Goal: Task Accomplishment & Management: Manage account settings

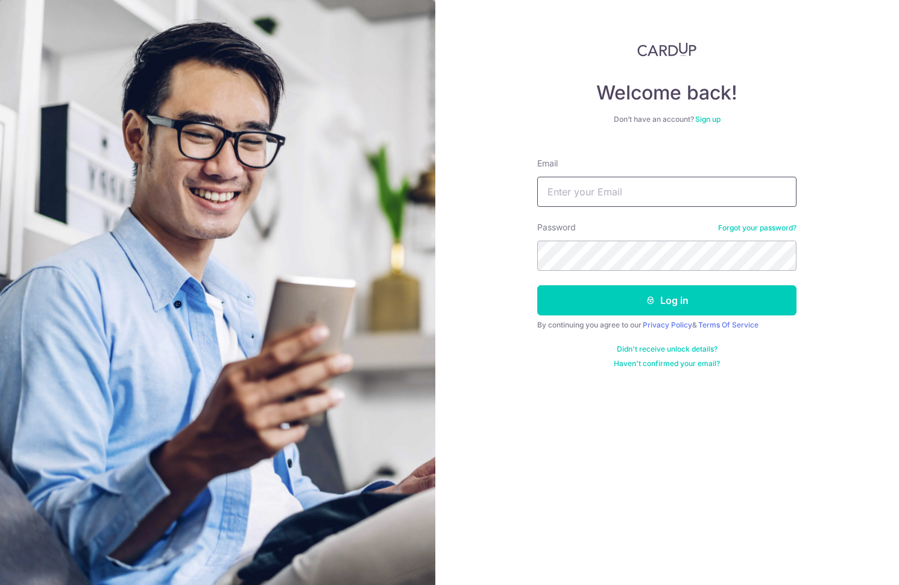
drag, startPoint x: 0, startPoint y: 0, endPoint x: 598, endPoint y: 182, distance: 624.6
click at [603, 168] on div "Email" at bounding box center [666, 181] width 259 height 49
click at [596, 185] on input "Email" at bounding box center [666, 192] width 259 height 30
type input "ngkohlip@gmail.com"
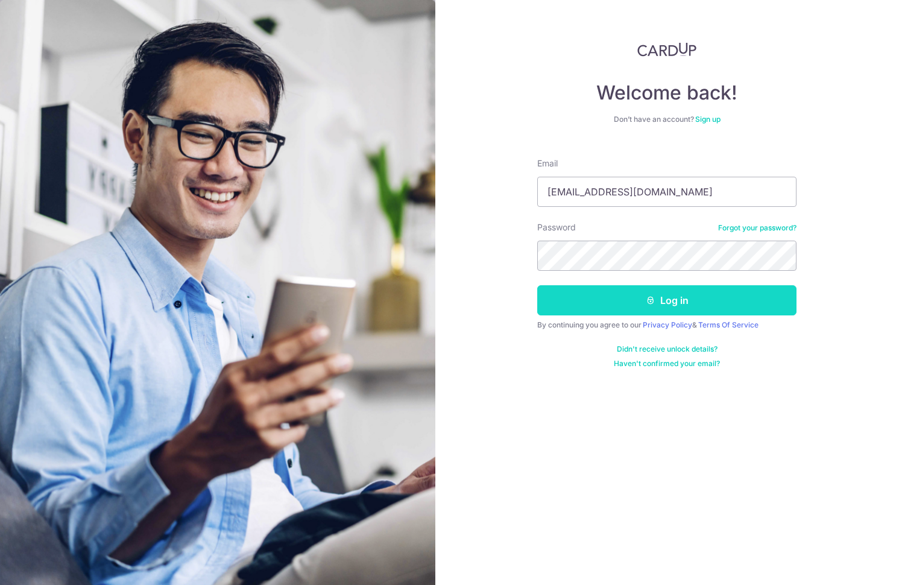
click at [573, 295] on button "Log in" at bounding box center [666, 300] width 259 height 30
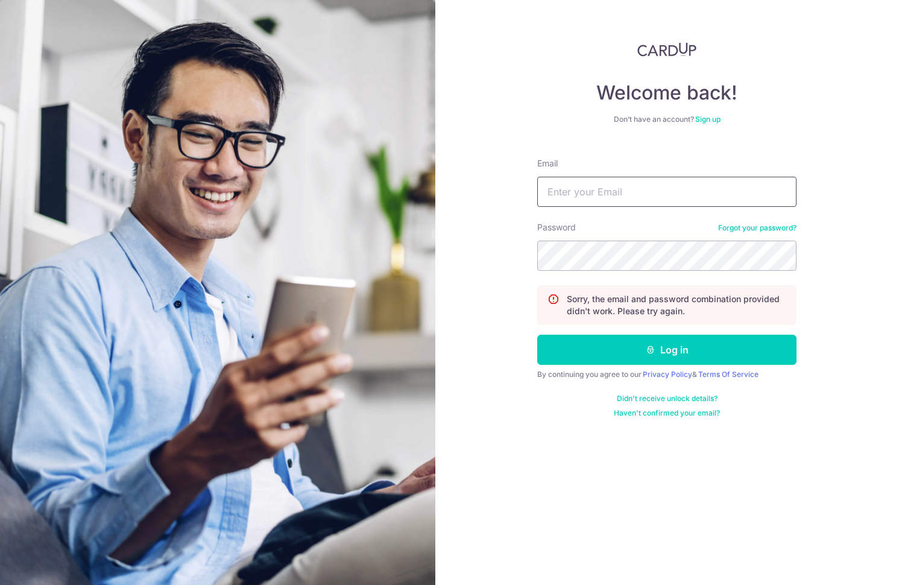
click at [577, 201] on input "Email" at bounding box center [666, 192] width 259 height 30
type input "[EMAIL_ADDRESS][DOMAIN_NAME]"
click at [760, 227] on link "Forgot your password?" at bounding box center [757, 228] width 78 height 10
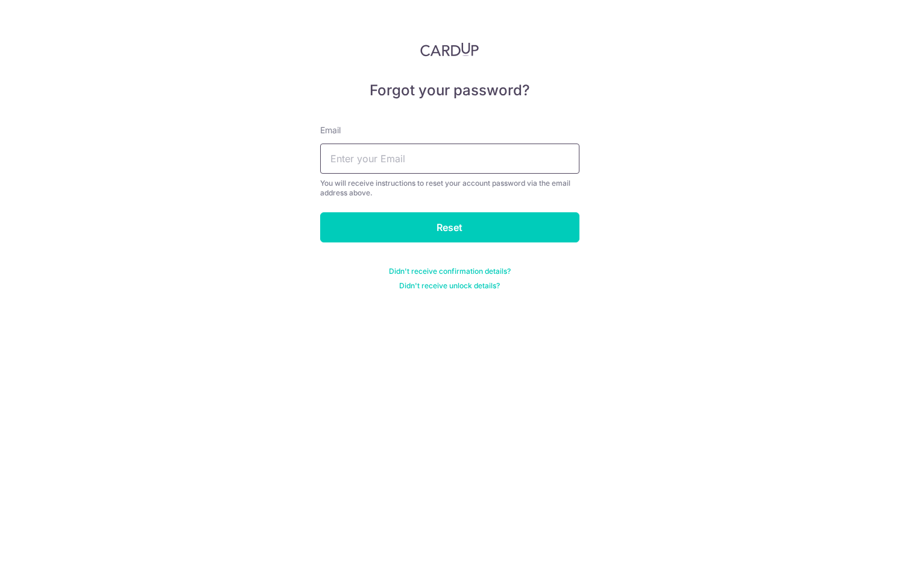
click at [505, 163] on input "text" at bounding box center [449, 159] width 259 height 30
type input "ngkohlip@gmail.com"
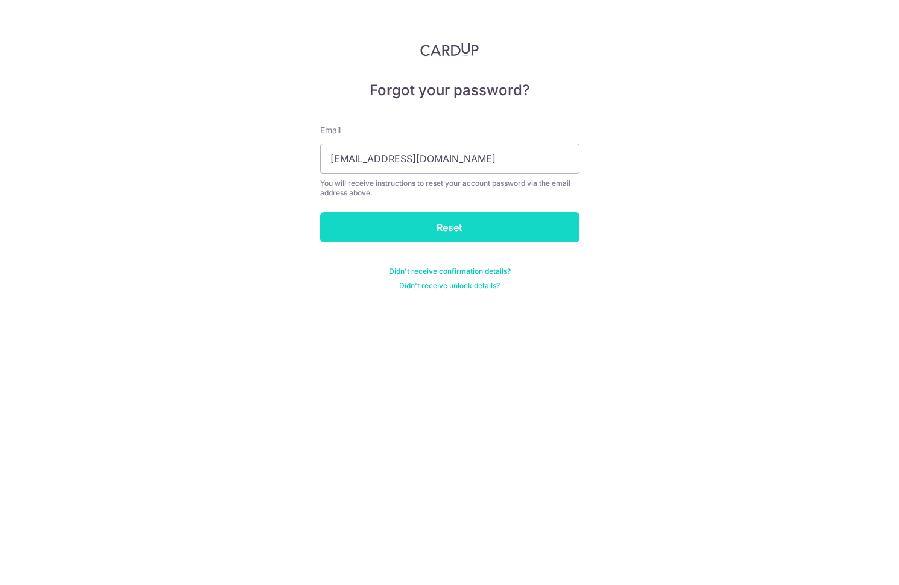
click at [447, 228] on input "Reset" at bounding box center [449, 227] width 259 height 30
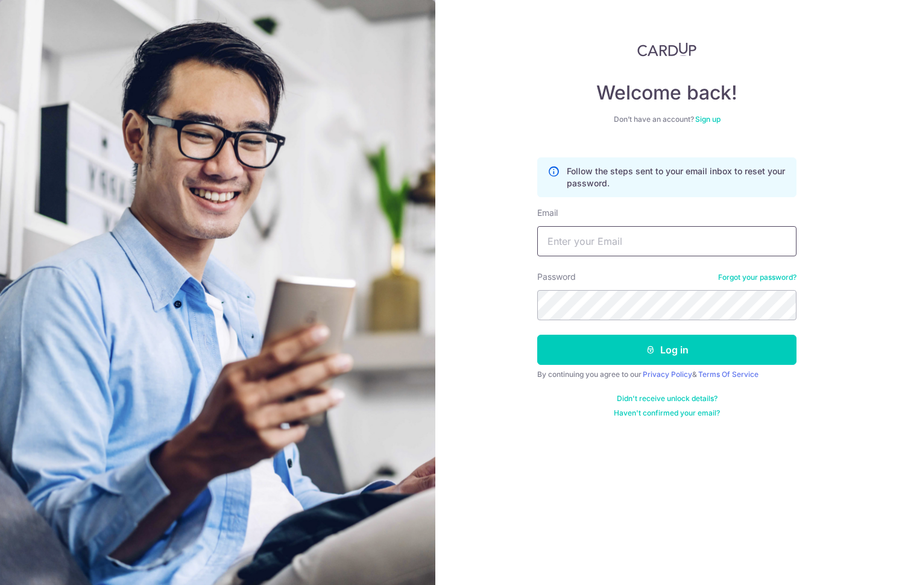
click at [591, 245] on input "Email" at bounding box center [666, 241] width 259 height 30
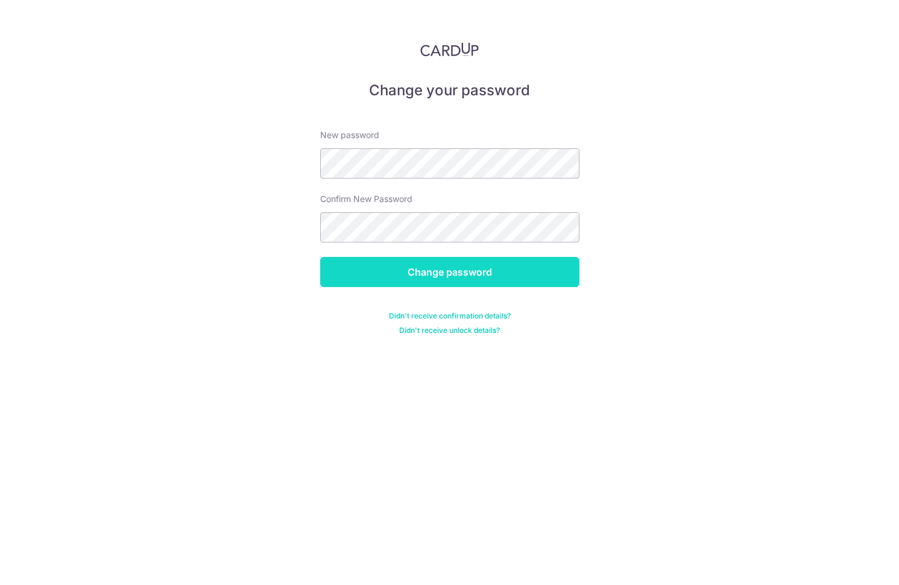
click at [416, 270] on input "Change password" at bounding box center [449, 272] width 259 height 30
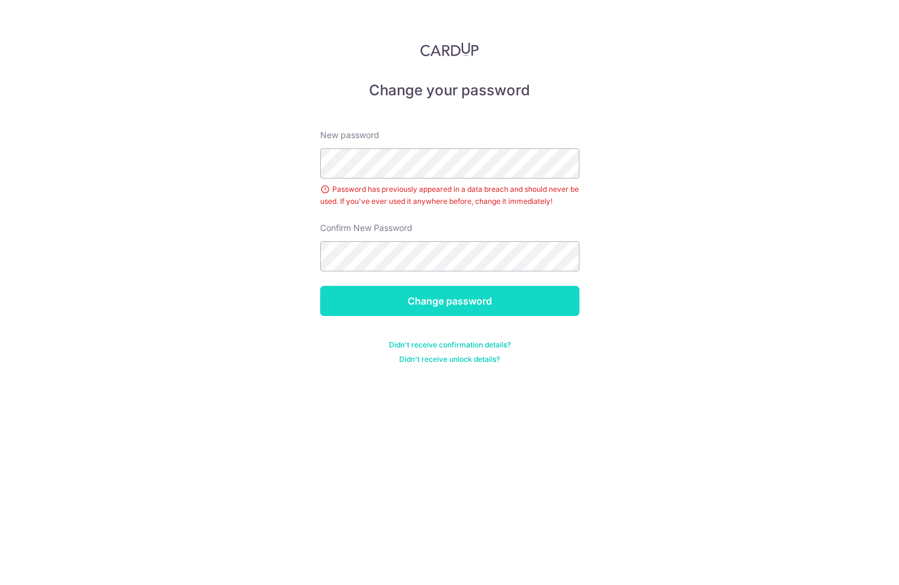
click at [390, 289] on input "Change password" at bounding box center [449, 301] width 259 height 30
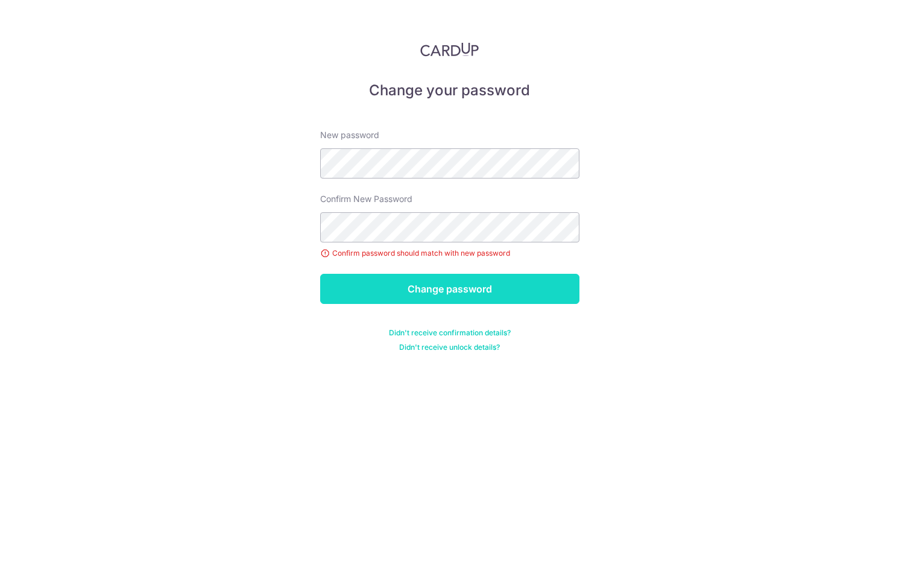
click at [426, 286] on input "Change password" at bounding box center [449, 289] width 259 height 30
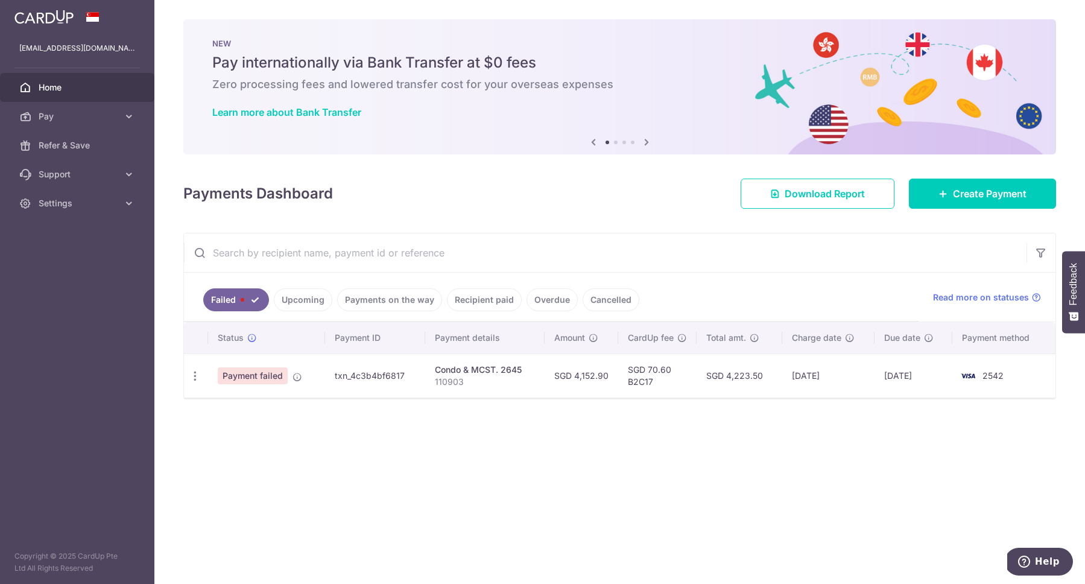
click at [238, 296] on link "Failed" at bounding box center [236, 299] width 66 height 23
click at [899, 297] on span "Read more on statuses" at bounding box center [981, 297] width 96 height 12
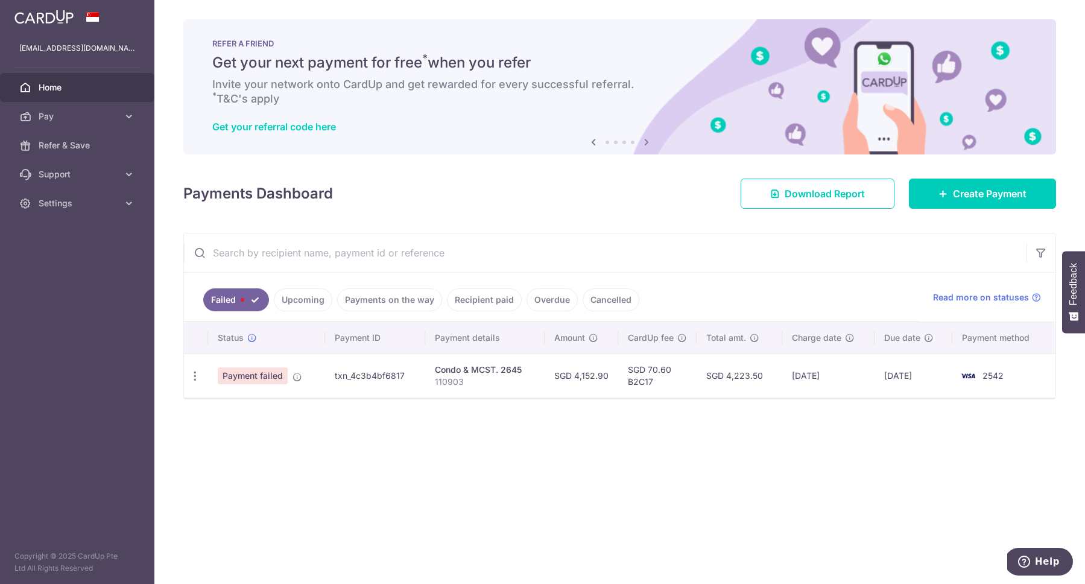
click at [390, 299] on link "Payments on the way" at bounding box center [389, 299] width 105 height 23
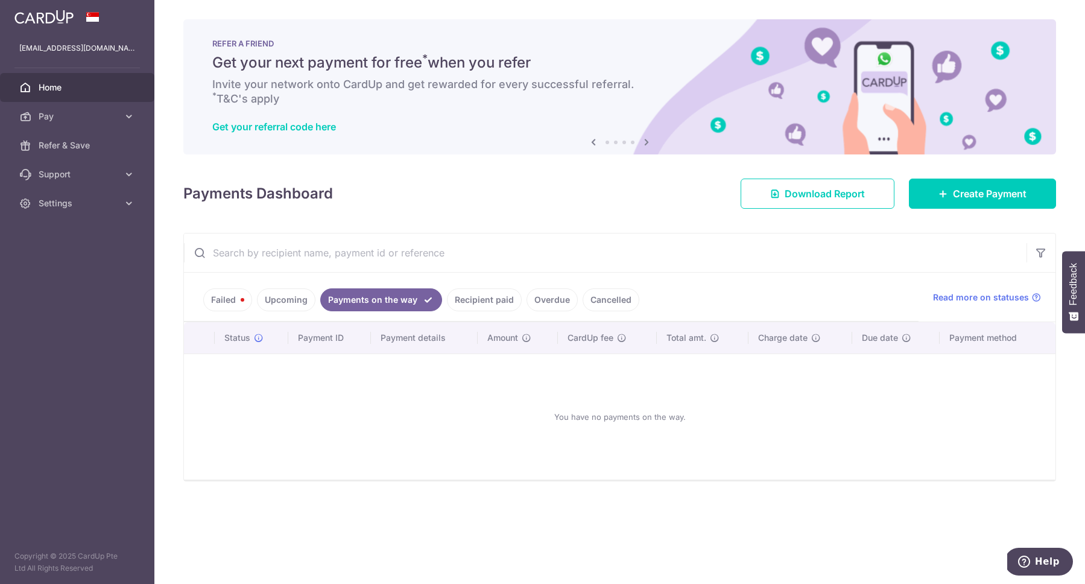
click at [467, 305] on link "Recipient paid" at bounding box center [484, 299] width 75 height 23
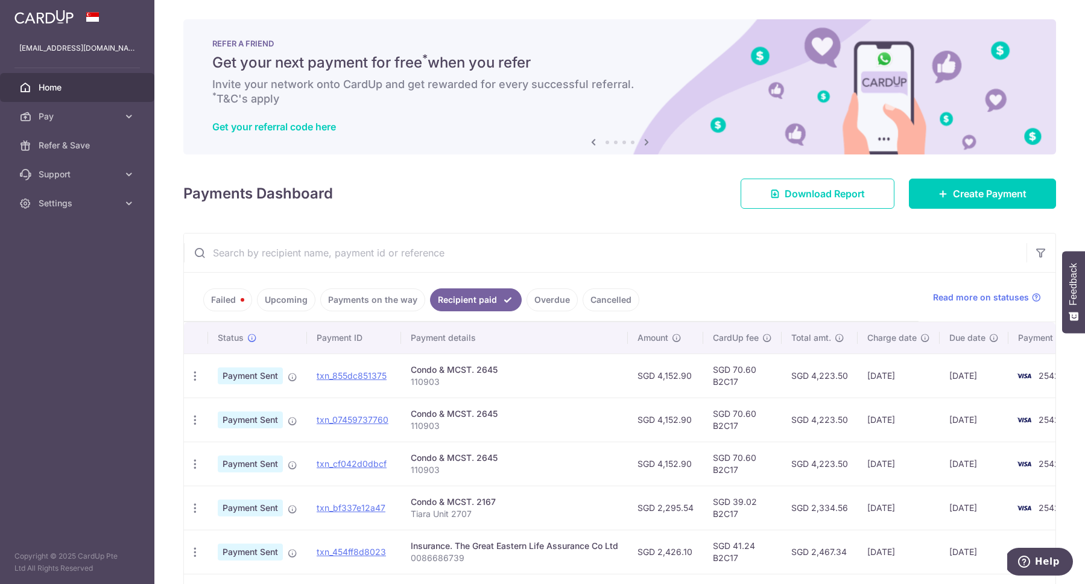
click at [547, 300] on link "Overdue" at bounding box center [551, 299] width 51 height 23
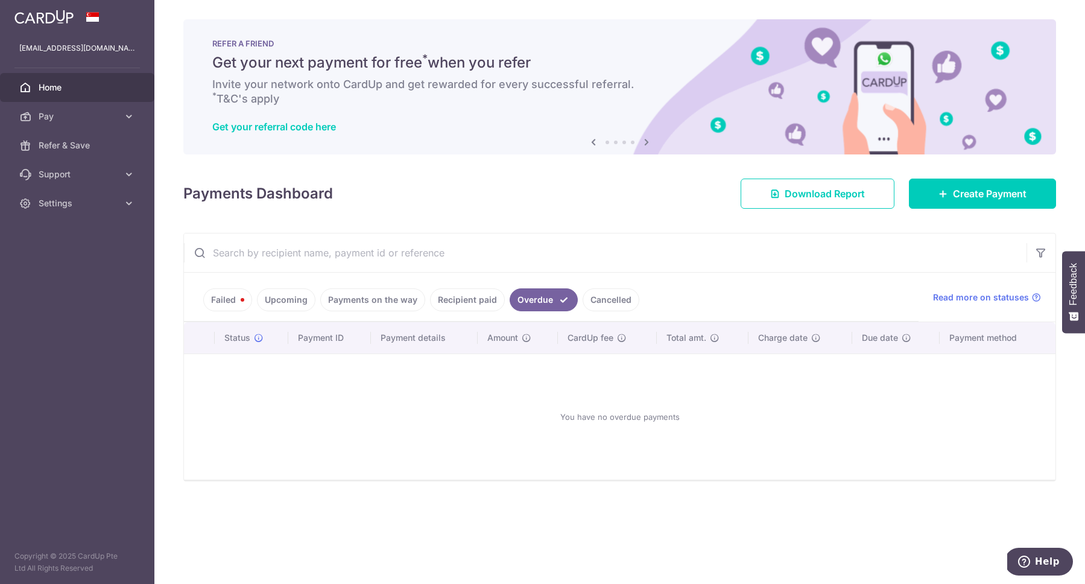
click at [223, 301] on link "Failed" at bounding box center [227, 299] width 49 height 23
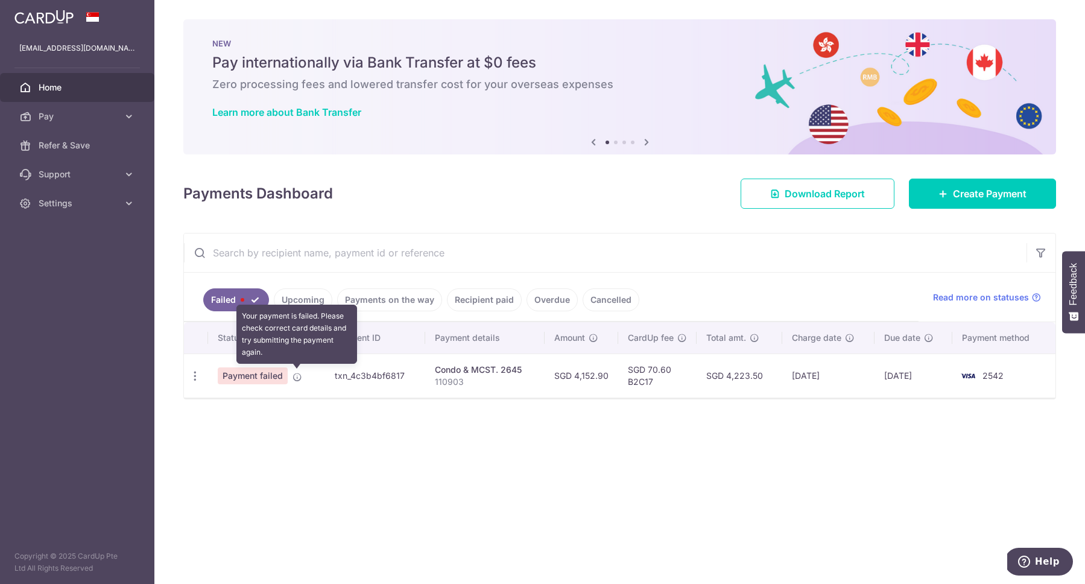
click at [292, 377] on icon at bounding box center [297, 377] width 10 height 10
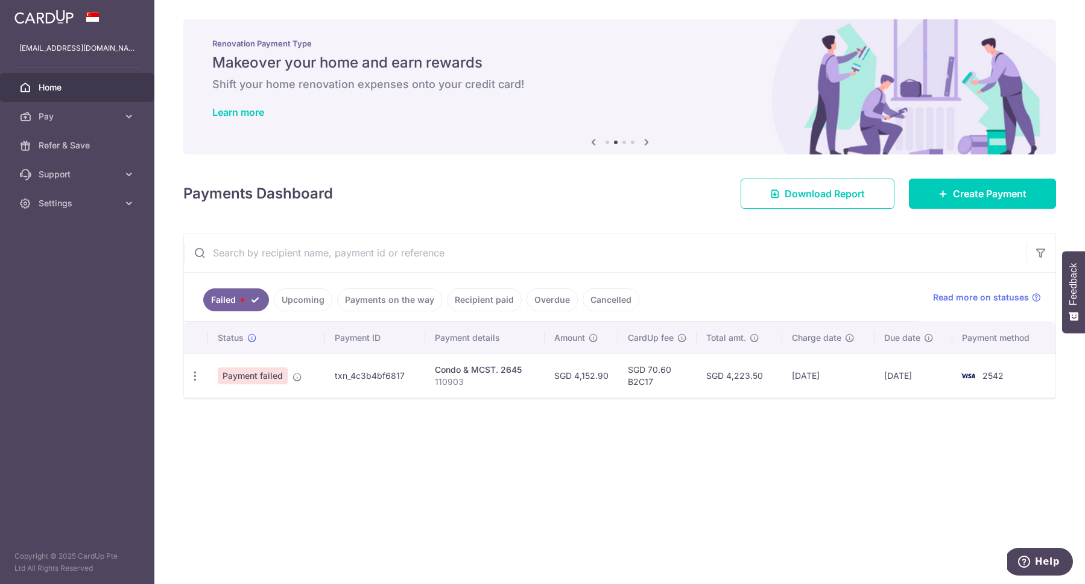
click at [649, 138] on icon at bounding box center [646, 141] width 14 height 15
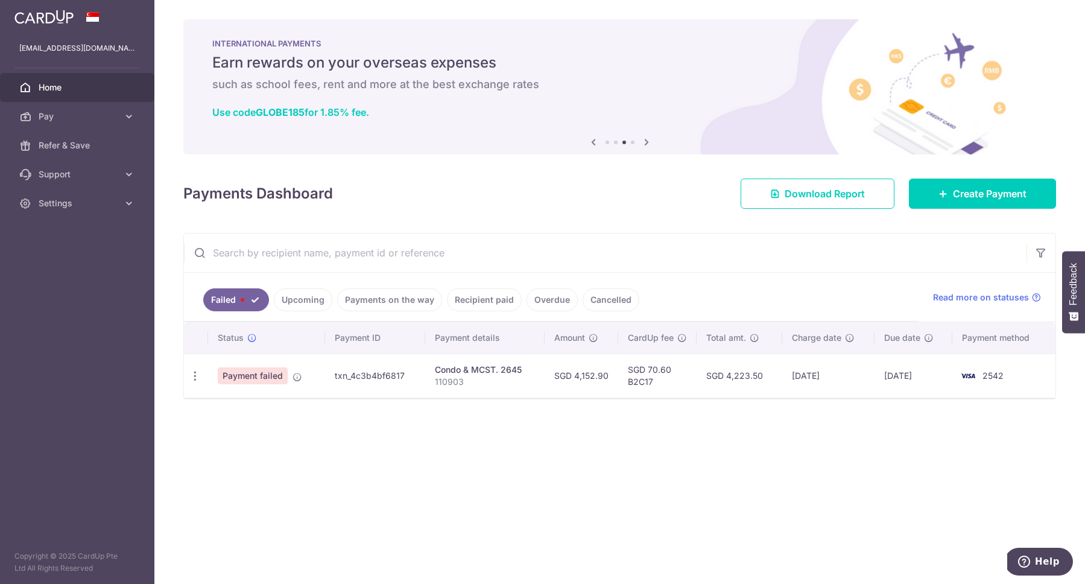
click at [649, 138] on icon at bounding box center [646, 141] width 14 height 15
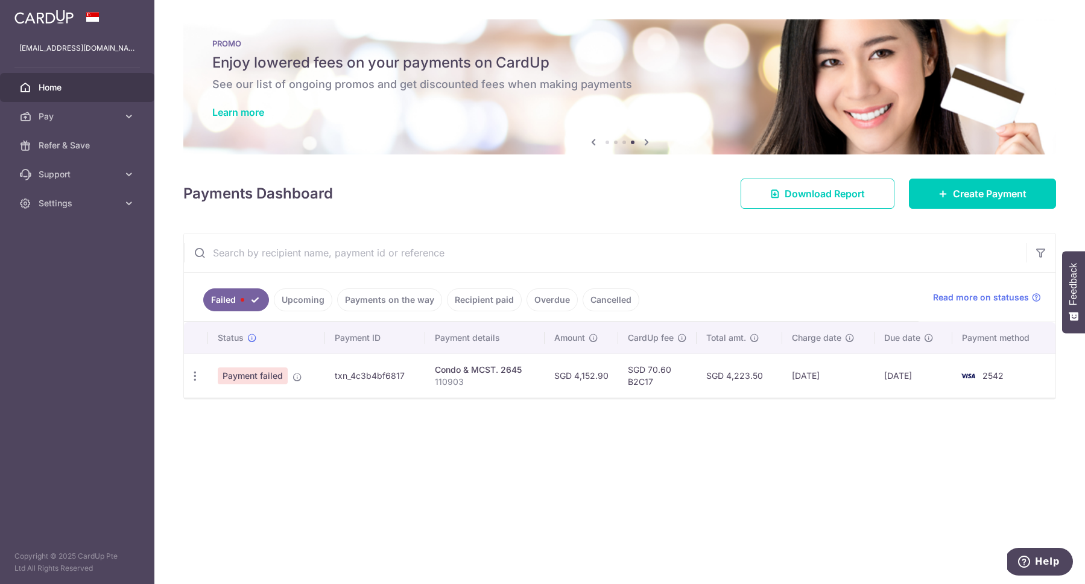
click at [649, 138] on icon at bounding box center [646, 141] width 14 height 15
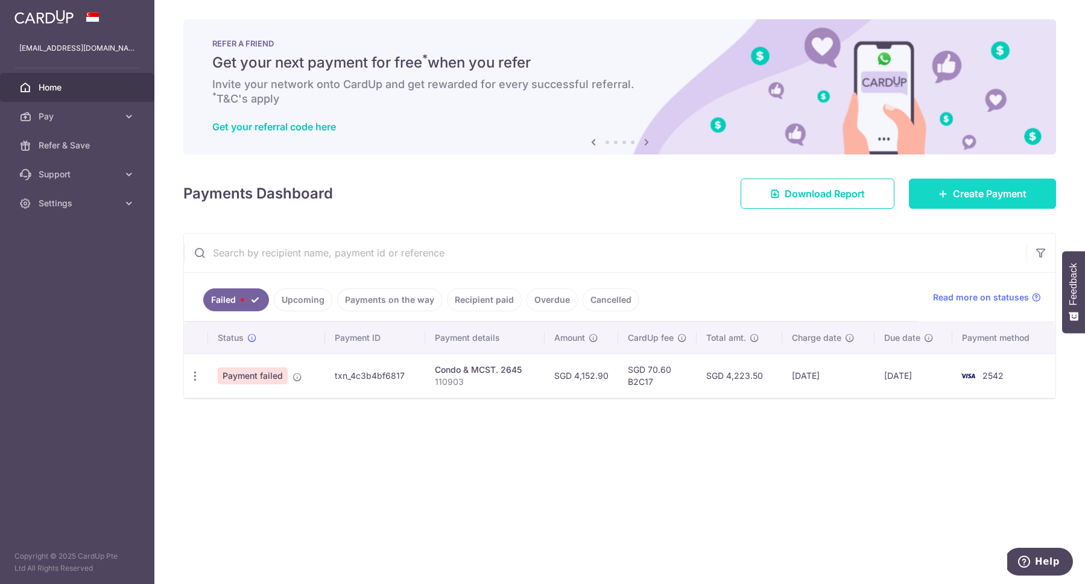
click at [899, 192] on span "Create Payment" at bounding box center [990, 193] width 74 height 14
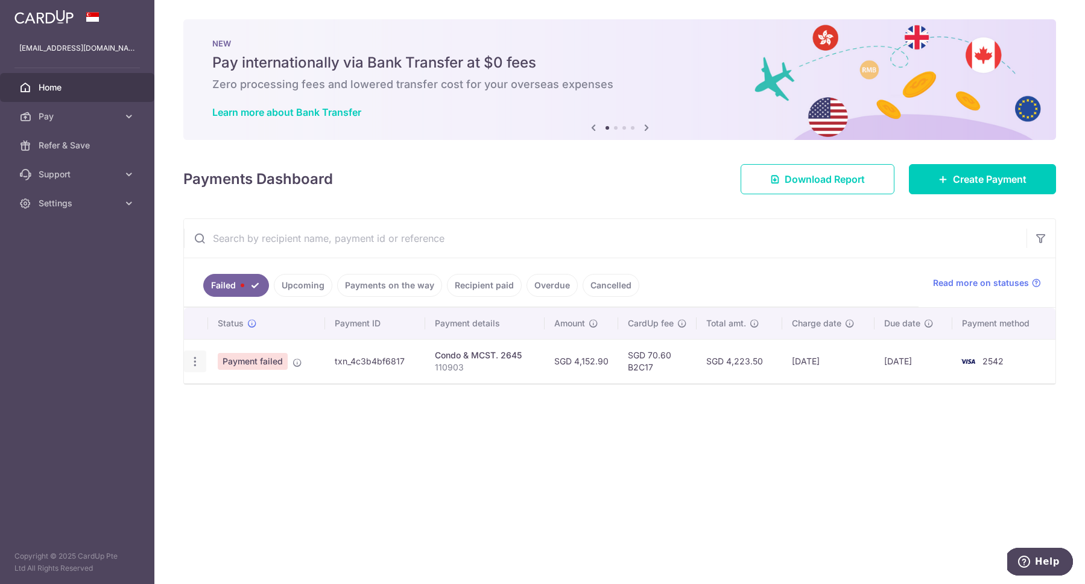
click at [192, 360] on icon "button" at bounding box center [195, 361] width 13 height 13
click at [251, 396] on span "Update payment" at bounding box center [259, 394] width 82 height 14
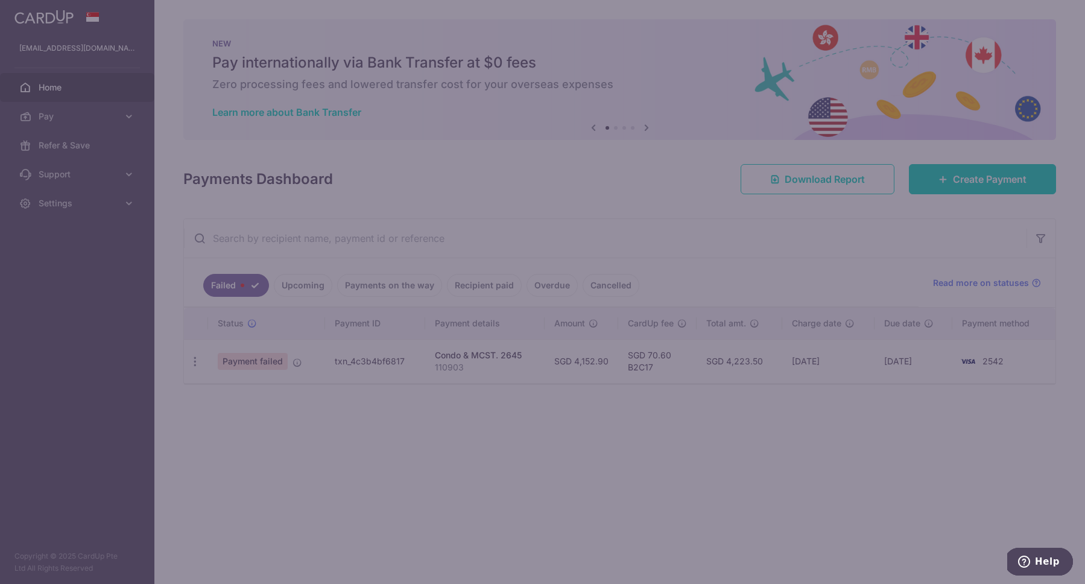
radio input "true"
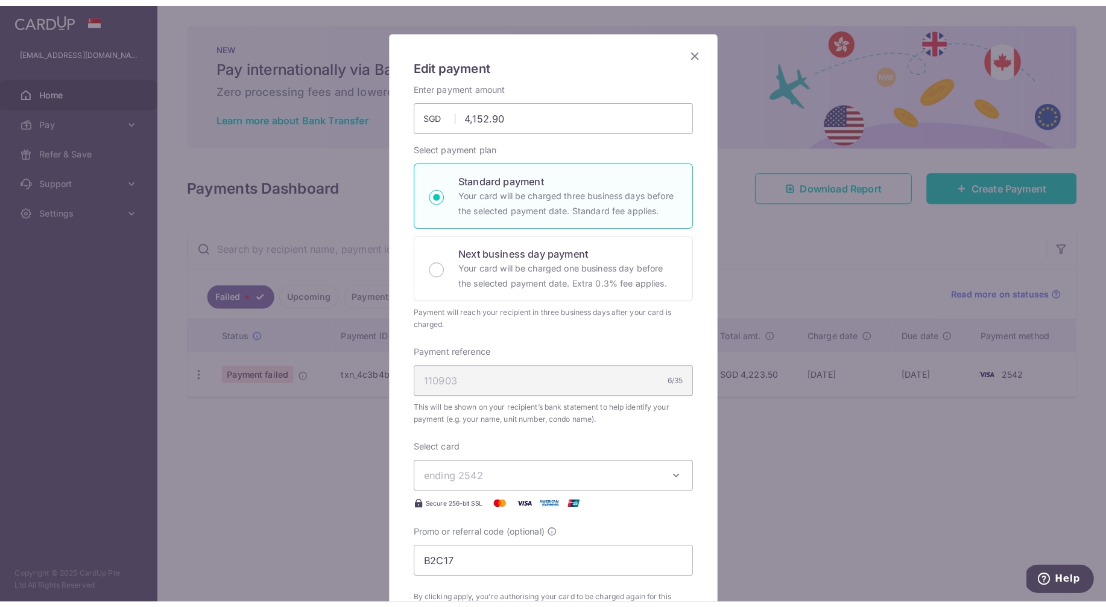
scroll to position [61, 0]
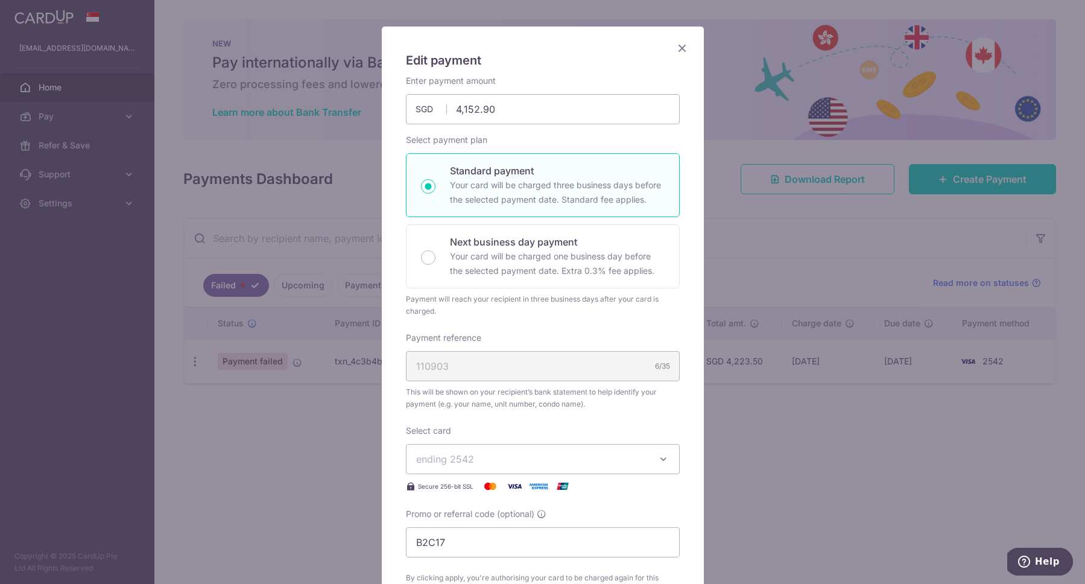
drag, startPoint x: 603, startPoint y: 45, endPoint x: 491, endPoint y: 12, distance: 117.0
click at [490, 5] on div "Edit payment By clicking apply, you will make changes to all payments to 2645 s…" at bounding box center [542, 292] width 1085 height 584
drag, startPoint x: 582, startPoint y: 40, endPoint x: 403, endPoint y: 46, distance: 178.6
click at [403, 46] on div "Edit payment By clicking apply, you will make changes to all payments to 2645 s…" at bounding box center [543, 427] width 322 height 801
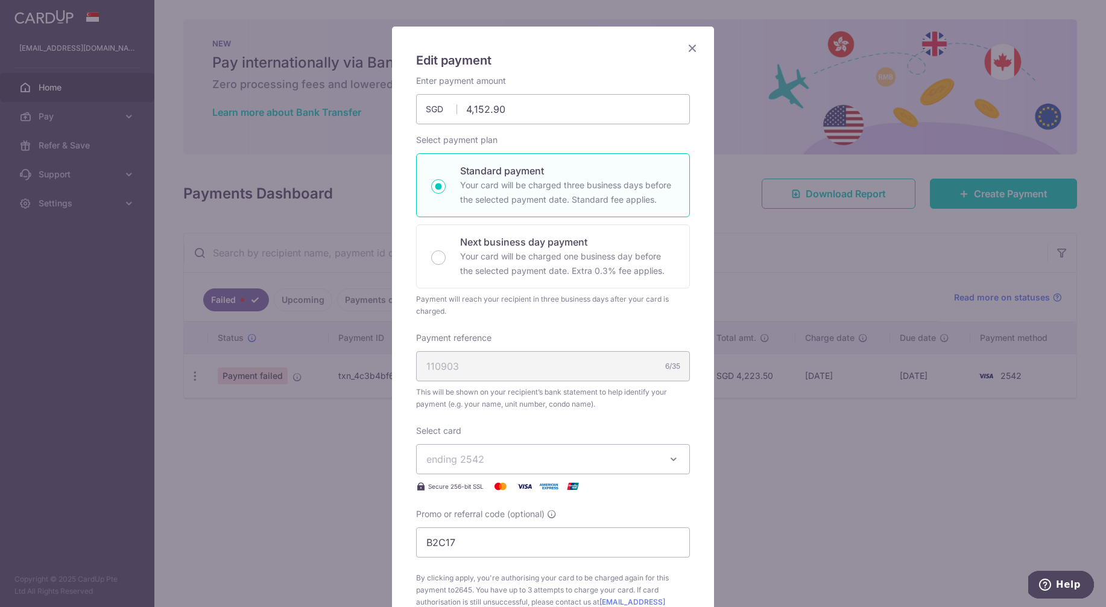
click at [465, 365] on div "110903 6/35" at bounding box center [553, 366] width 274 height 30
click at [612, 363] on div "110903 6/35" at bounding box center [553, 366] width 274 height 30
click at [561, 362] on div "110903 6/35" at bounding box center [553, 366] width 274 height 30
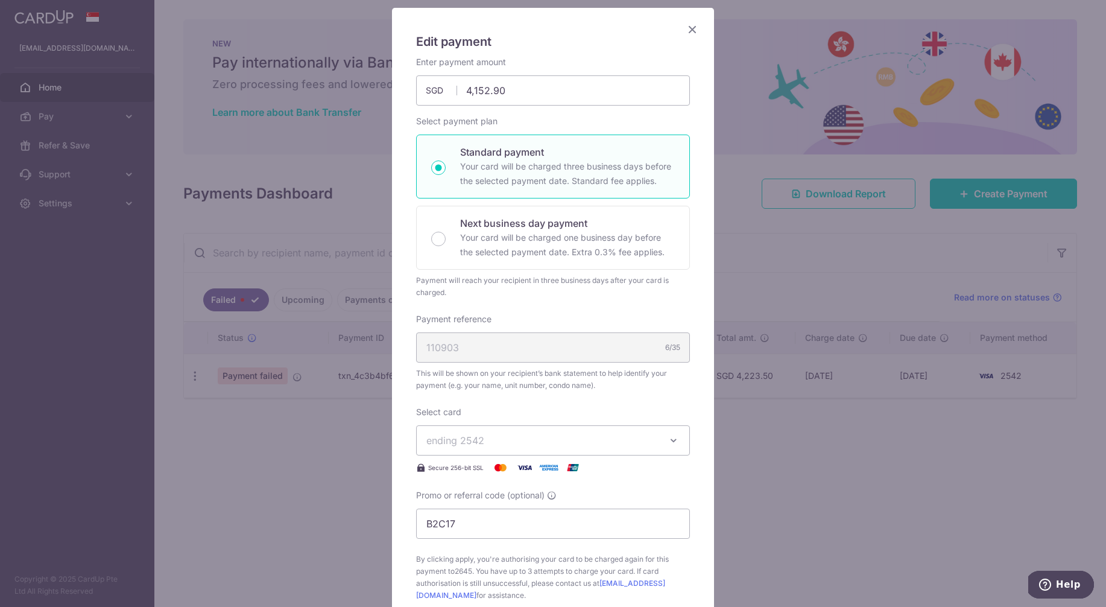
click at [513, 448] on button "ending 2542" at bounding box center [553, 440] width 274 height 30
click at [532, 439] on span "ending 2542" at bounding box center [542, 440] width 232 height 14
click at [455, 444] on span "ending 2542" at bounding box center [455, 440] width 58 height 12
click at [462, 434] on span "ending 2542" at bounding box center [455, 440] width 58 height 12
click at [677, 437] on icon "button" at bounding box center [674, 440] width 12 height 12
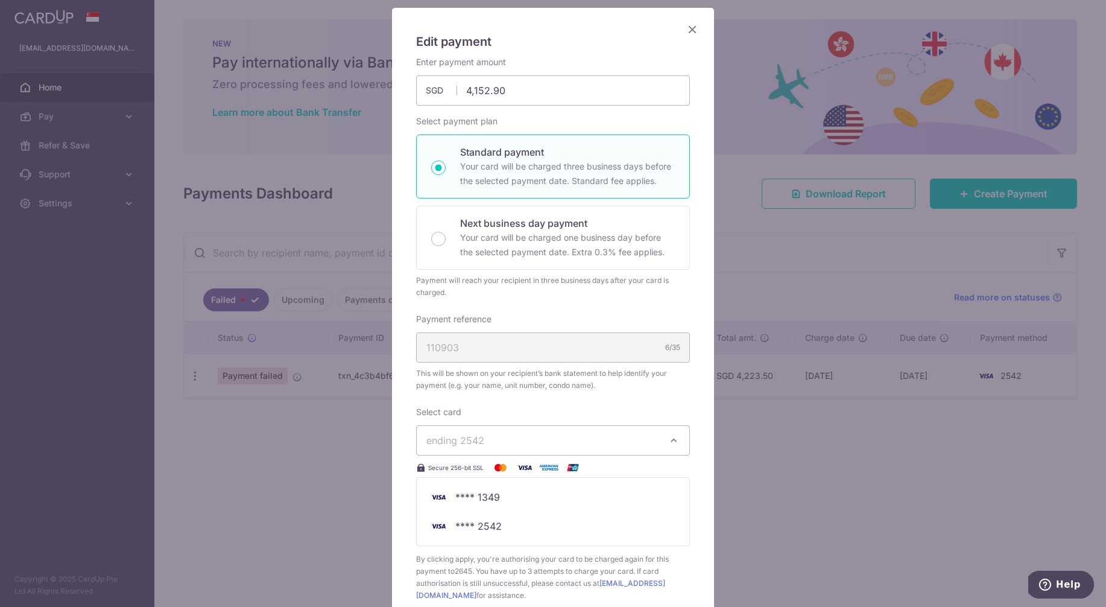
click at [677, 437] on icon "button" at bounding box center [674, 440] width 12 height 12
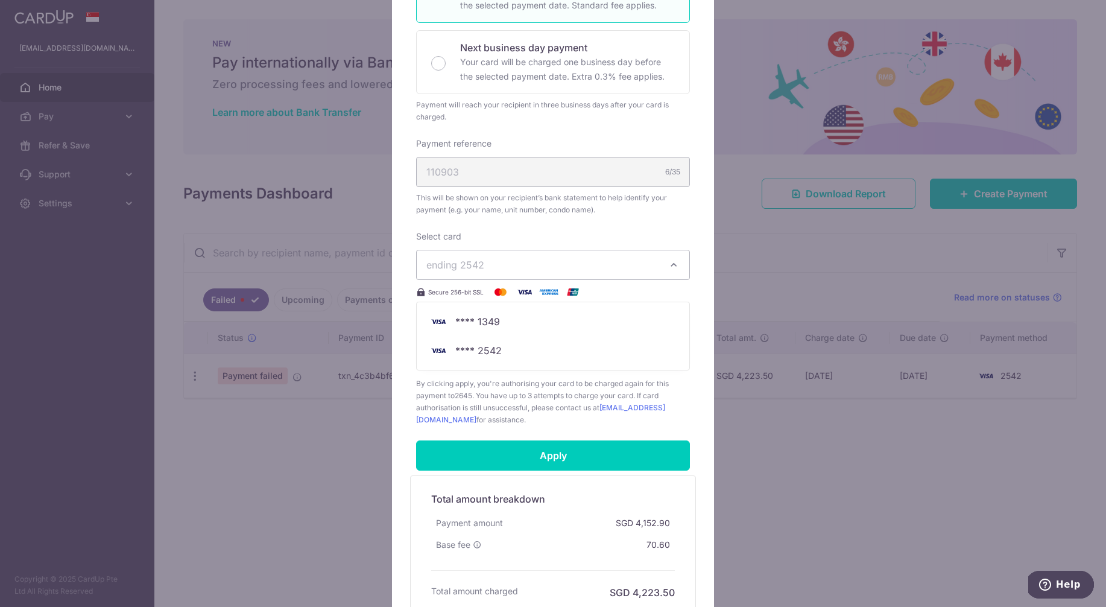
scroll to position [245, 0]
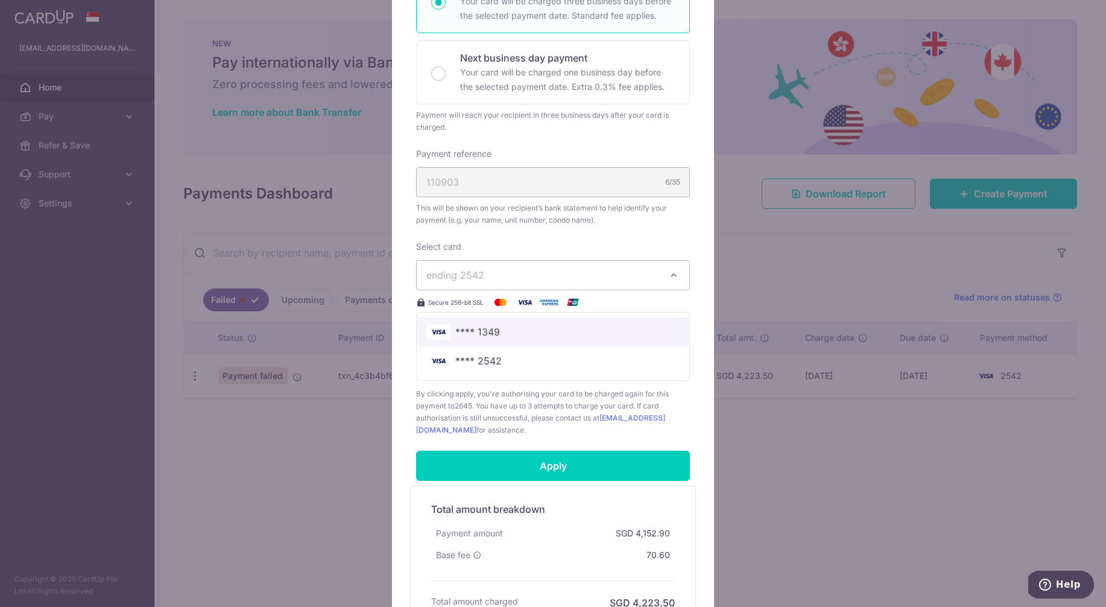
click at [440, 333] on img at bounding box center [438, 331] width 24 height 14
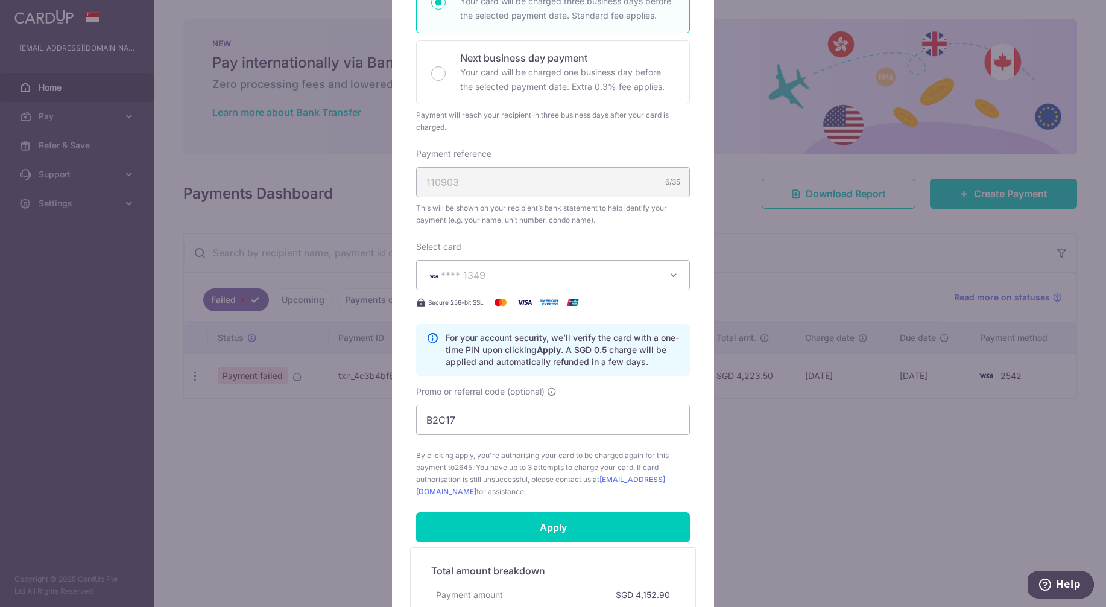
click at [665, 274] on button "**** 1349" at bounding box center [553, 275] width 274 height 30
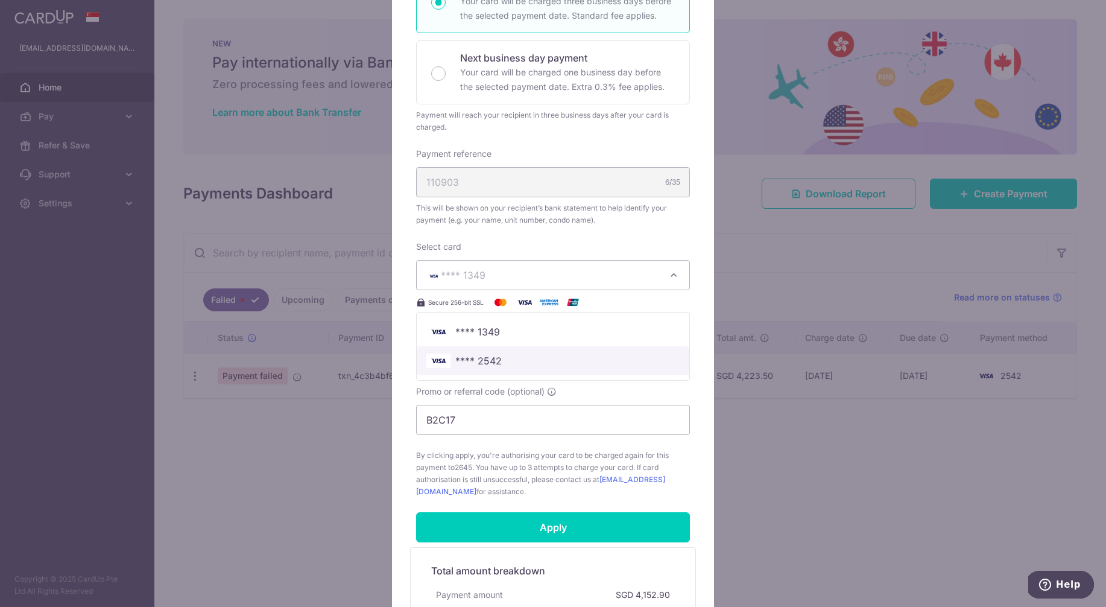
click at [525, 357] on span "**** 2542" at bounding box center [552, 360] width 253 height 14
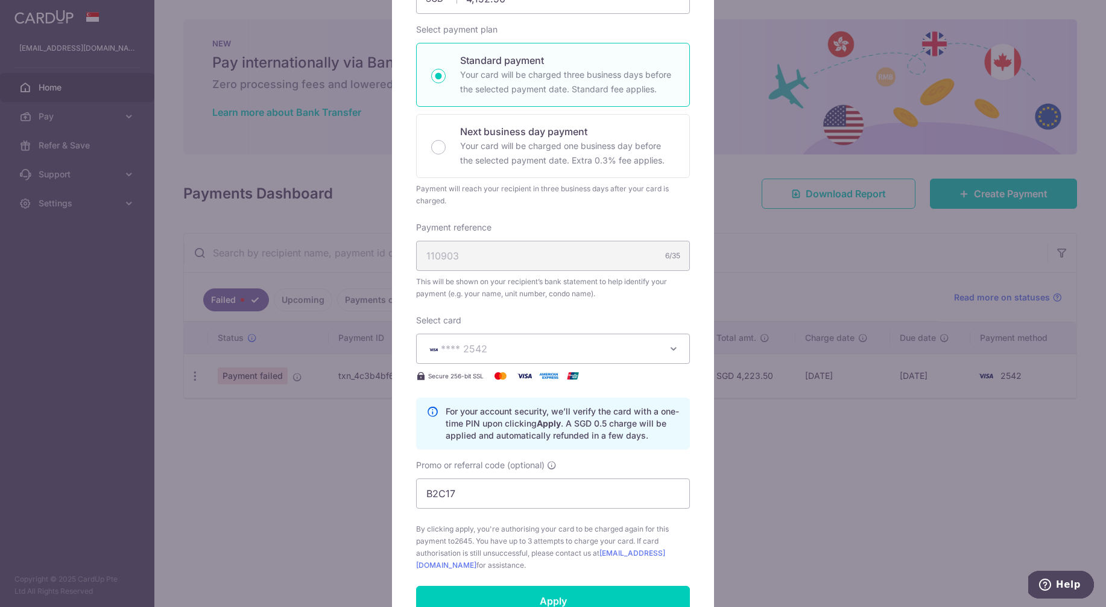
scroll to position [154, 0]
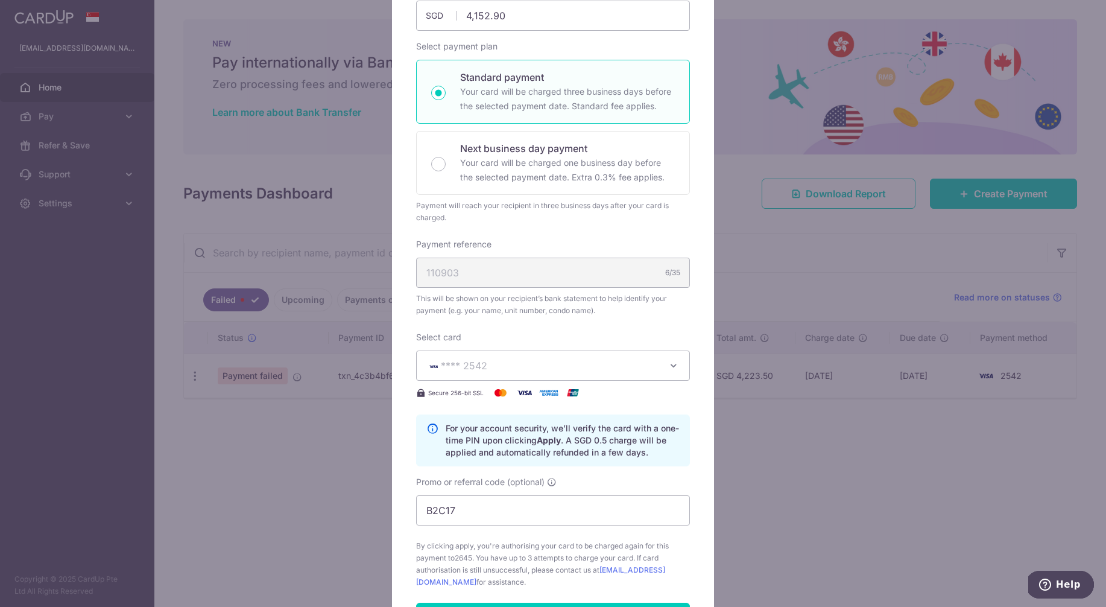
click at [340, 80] on div "Edit payment By clicking apply, you will make changes to all payments to 2645 s…" at bounding box center [553, 303] width 1106 height 607
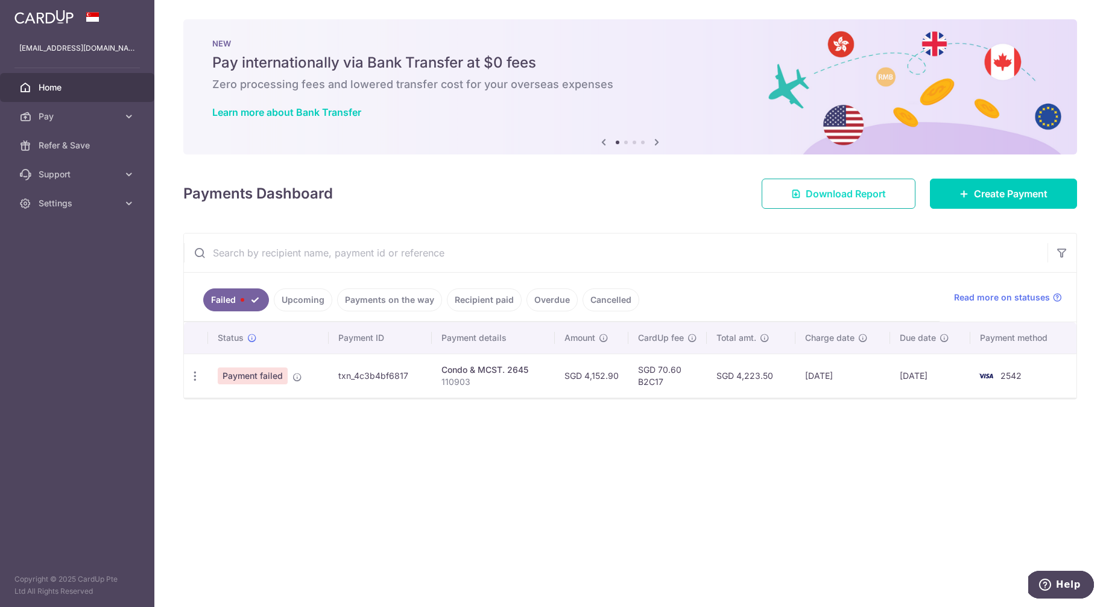
click at [863, 194] on span "Download Report" at bounding box center [846, 193] width 80 height 14
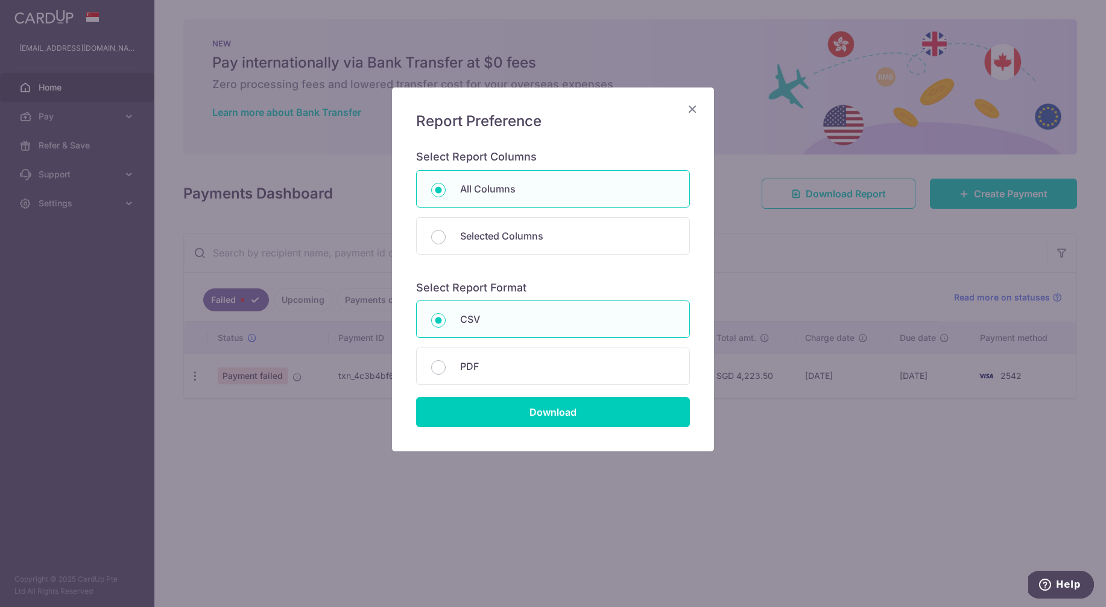
click at [692, 109] on icon "Close" at bounding box center [692, 108] width 14 height 15
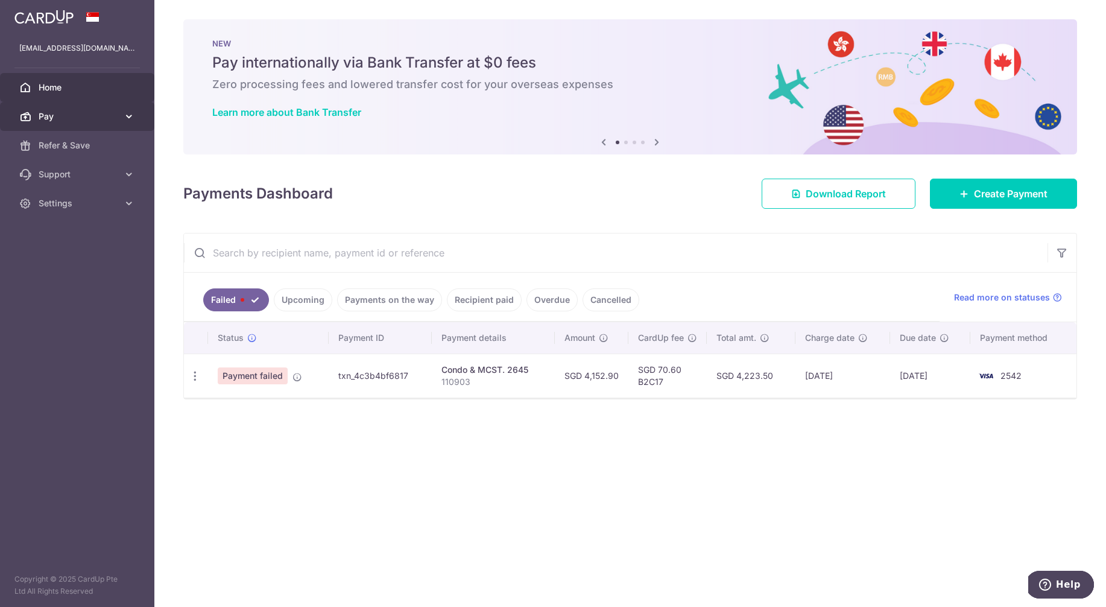
click at [51, 121] on span "Pay" at bounding box center [79, 116] width 80 height 12
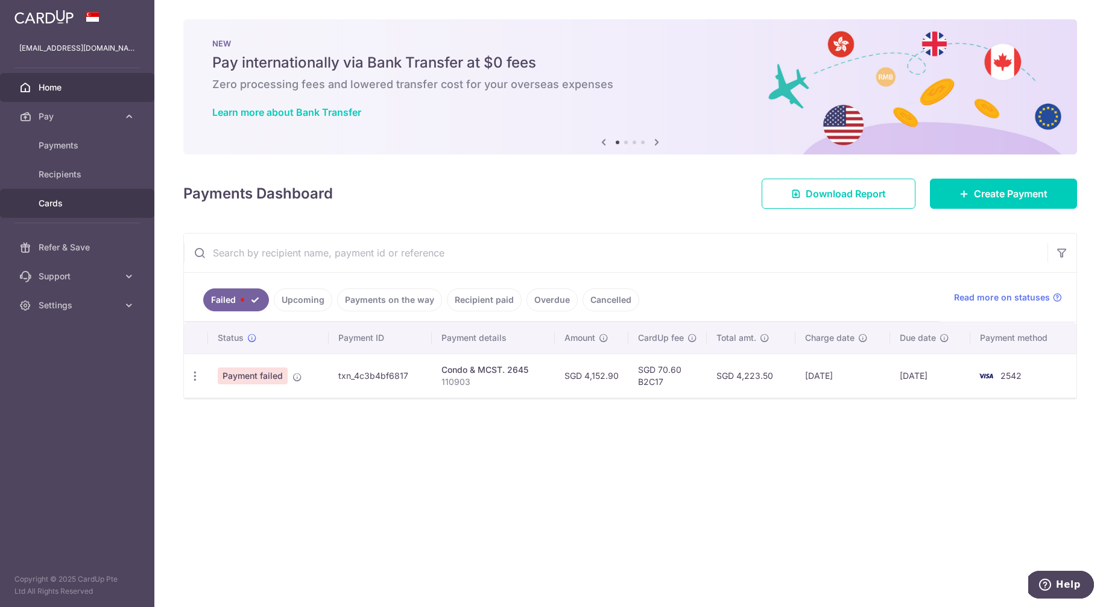
click at [51, 196] on link "Cards" at bounding box center [77, 203] width 154 height 29
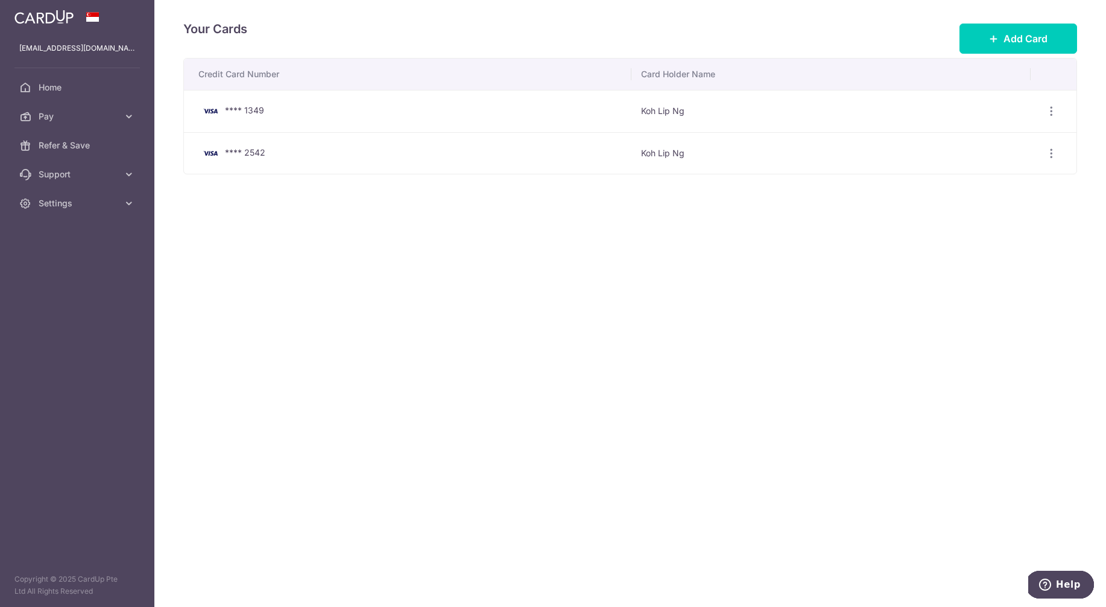
click at [219, 109] on img at bounding box center [210, 111] width 24 height 14
click at [899, 44] on span "Add Card" at bounding box center [1025, 38] width 44 height 14
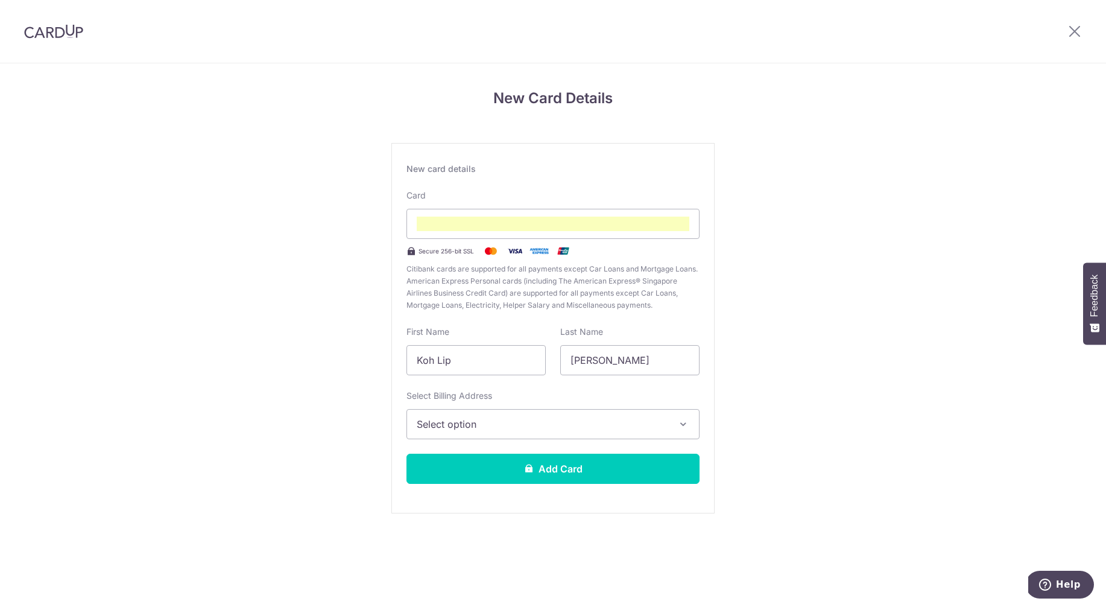
click at [464, 429] on span "Select option" at bounding box center [542, 424] width 251 height 14
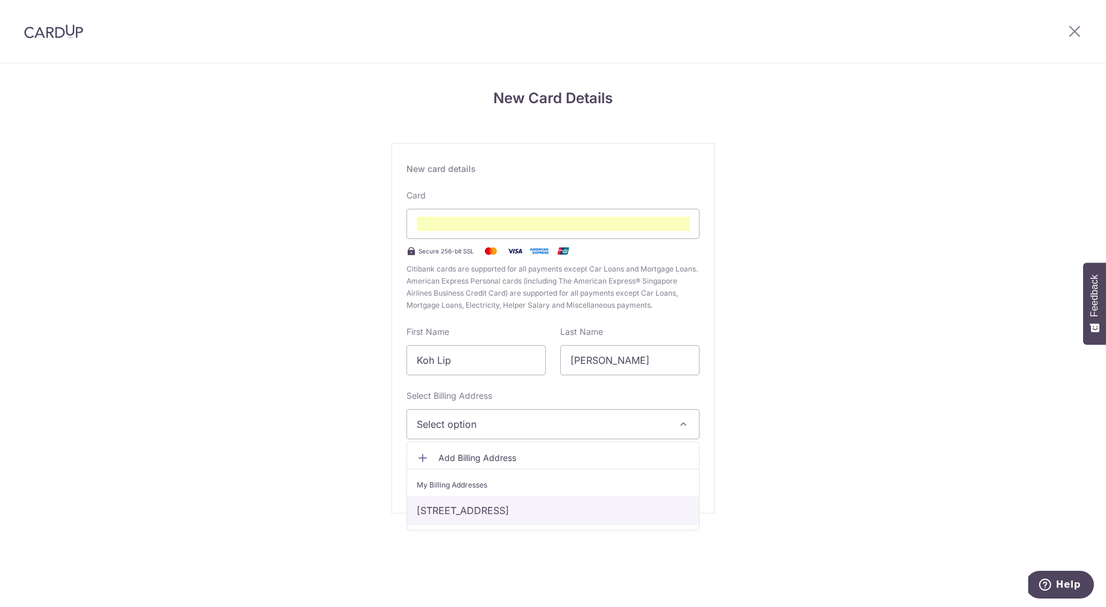
click at [417, 509] on link "11 Ardmore Park, #09-03, Singapore 259957, Singapore-259957" at bounding box center [553, 510] width 292 height 29
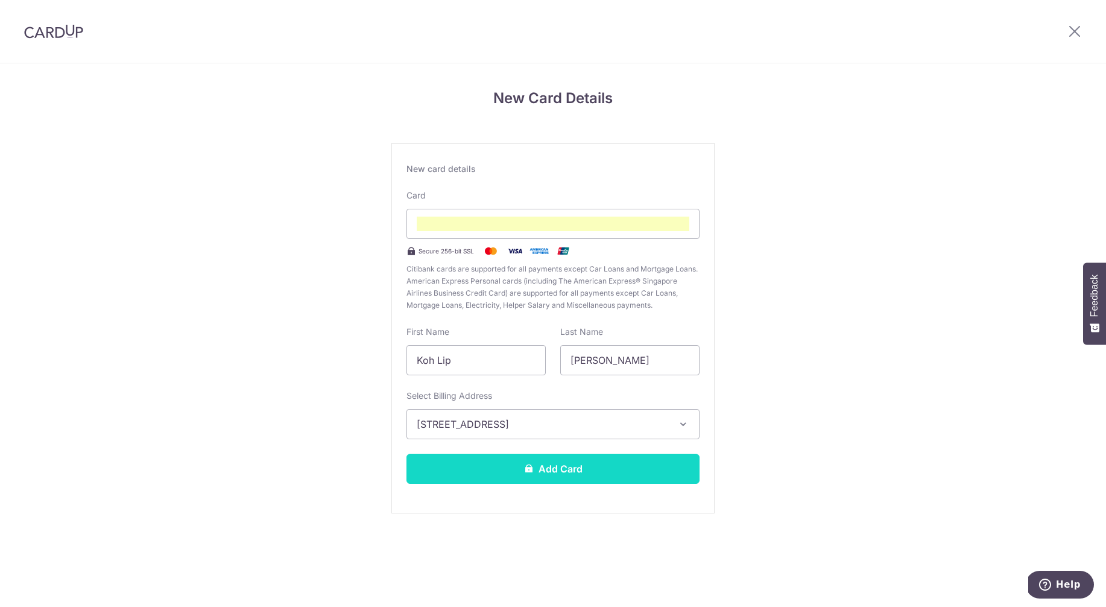
click at [499, 472] on button "Add Card" at bounding box center [552, 468] width 293 height 30
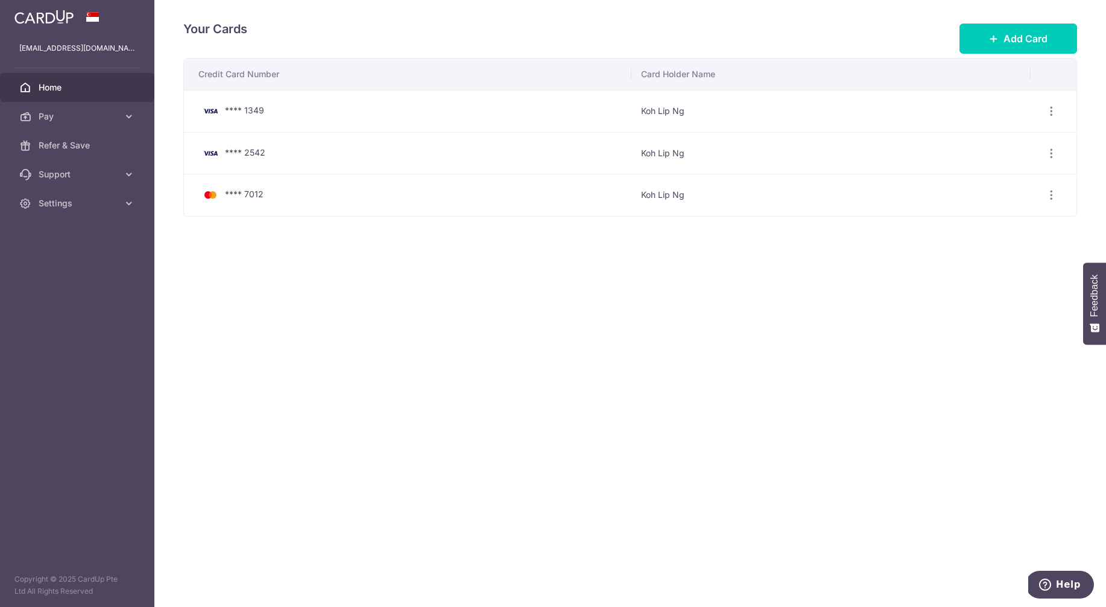
click at [60, 87] on span "Home" at bounding box center [79, 87] width 80 height 12
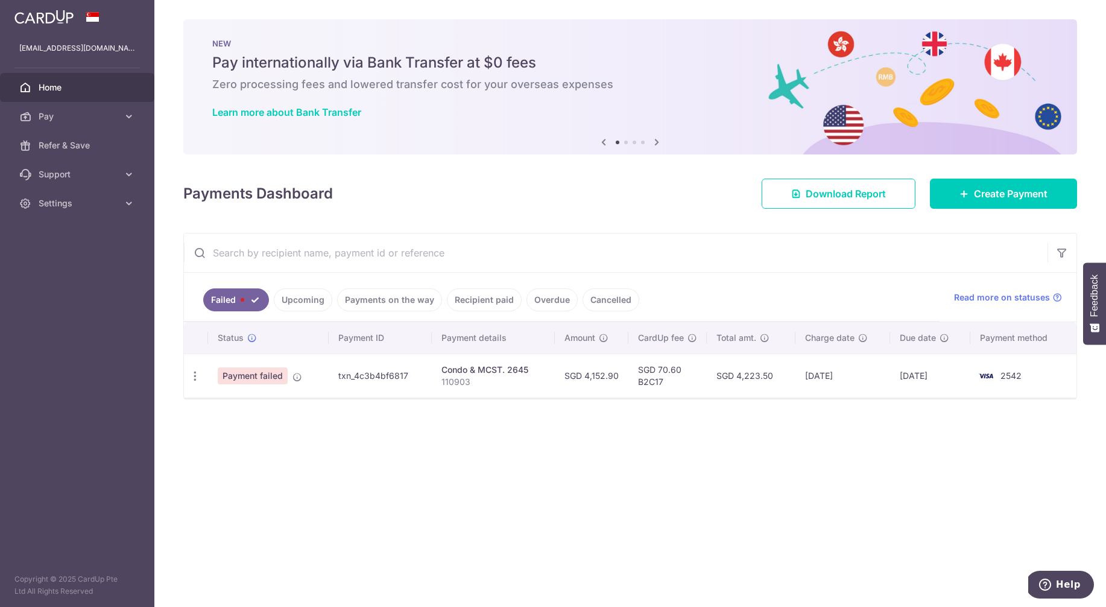
click at [246, 377] on span "Payment failed" at bounding box center [253, 375] width 70 height 17
click at [981, 206] on link "Create Payment" at bounding box center [1003, 193] width 147 height 30
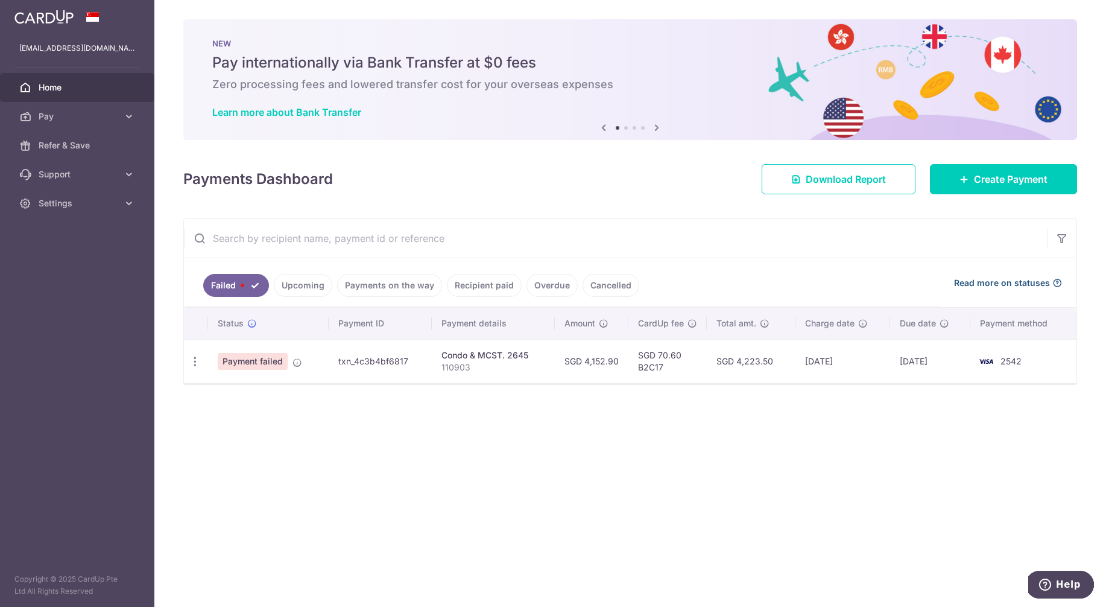
click at [1037, 279] on span "Read more on statuses" at bounding box center [1002, 283] width 96 height 12
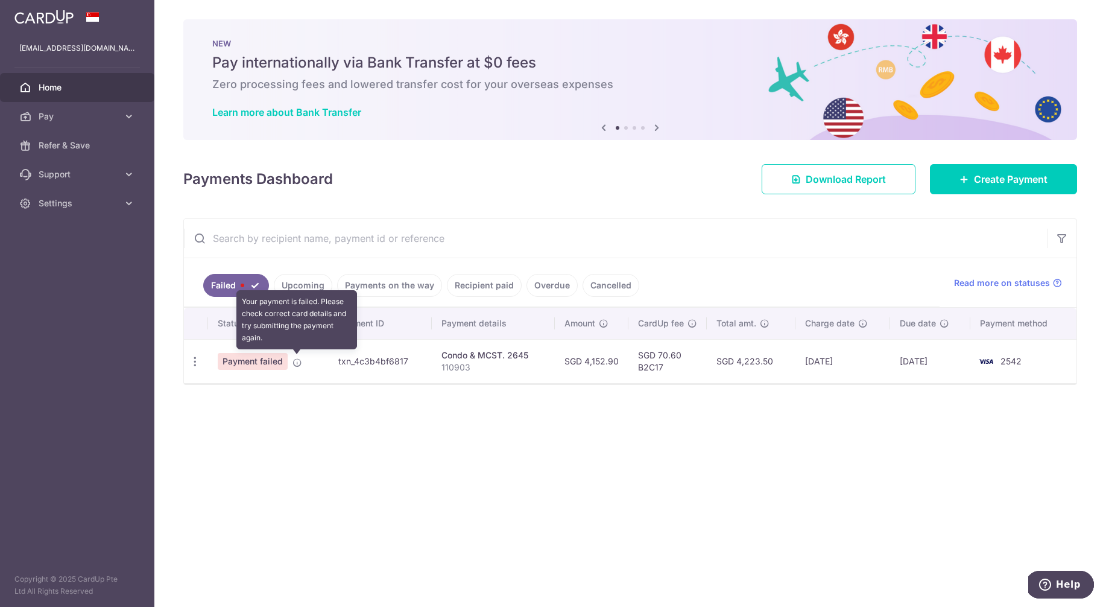
click at [299, 362] on icon at bounding box center [297, 363] width 10 height 10
click at [297, 362] on icon at bounding box center [297, 363] width 10 height 10
click at [249, 409] on div "× Pause Schedule Pause all future payments in this series Pause just this one p…" at bounding box center [630, 303] width 952 height 607
click at [244, 289] on link "Failed" at bounding box center [236, 285] width 66 height 23
click at [251, 291] on link "Failed" at bounding box center [236, 285] width 66 height 23
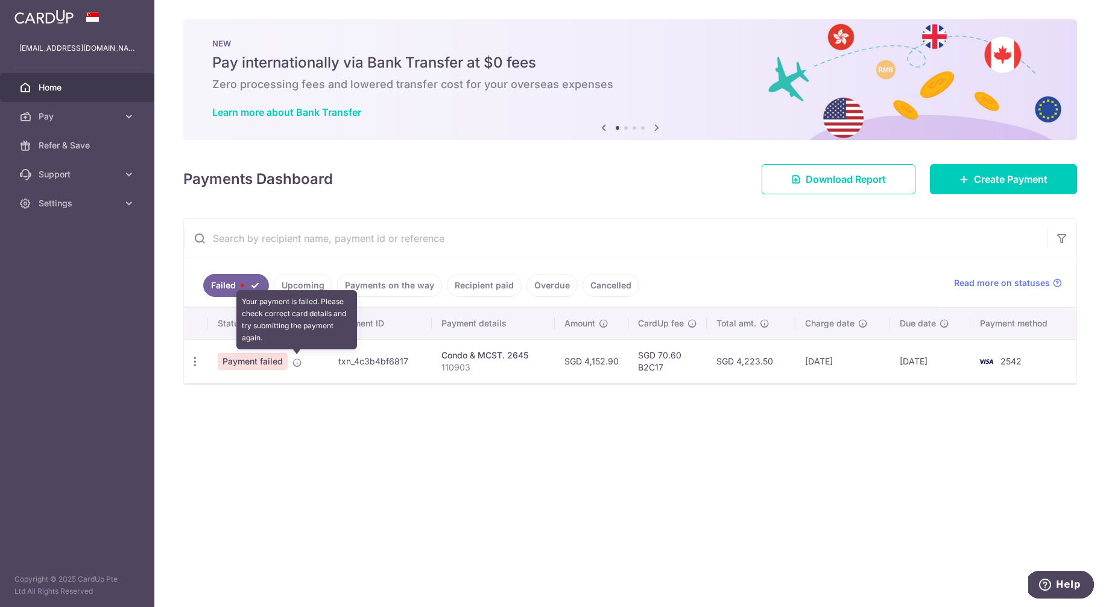
click at [300, 364] on icon at bounding box center [297, 363] width 10 height 10
click at [195, 361] on icon "button" at bounding box center [195, 361] width 13 height 13
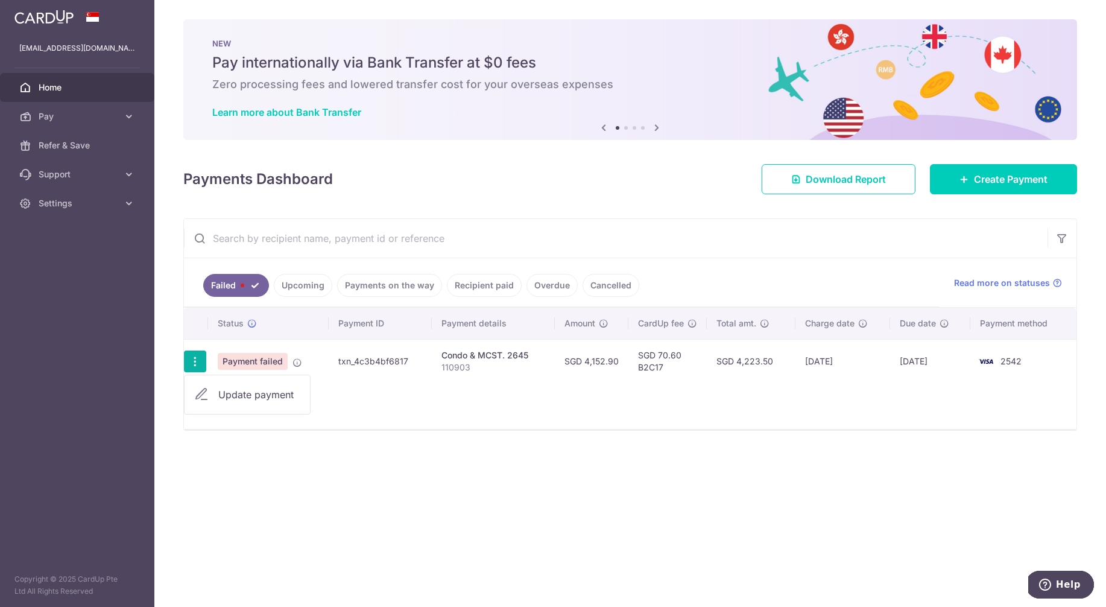
click at [257, 394] on span "Update payment" at bounding box center [259, 394] width 82 height 14
radio input "true"
type input "4,152.90"
type input "110903"
type input "B2C17"
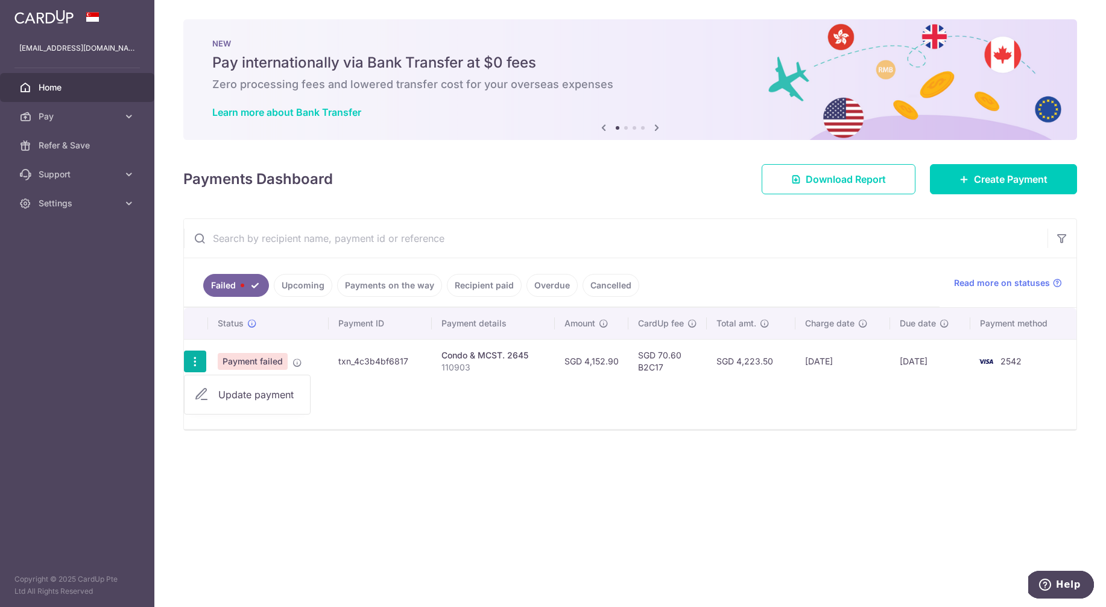
radio input "true"
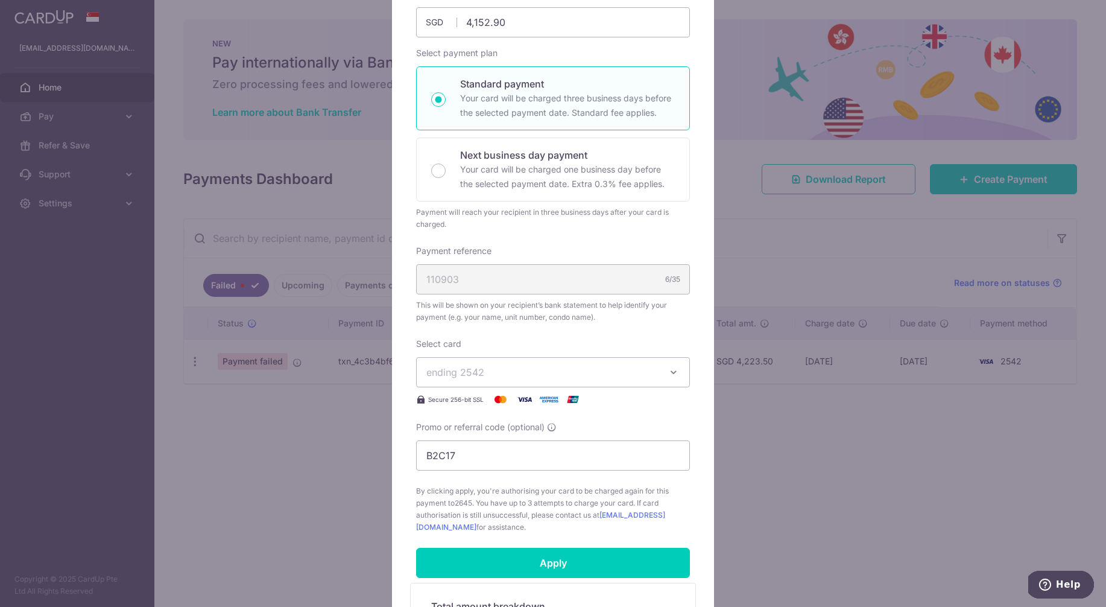
scroll to position [182, 0]
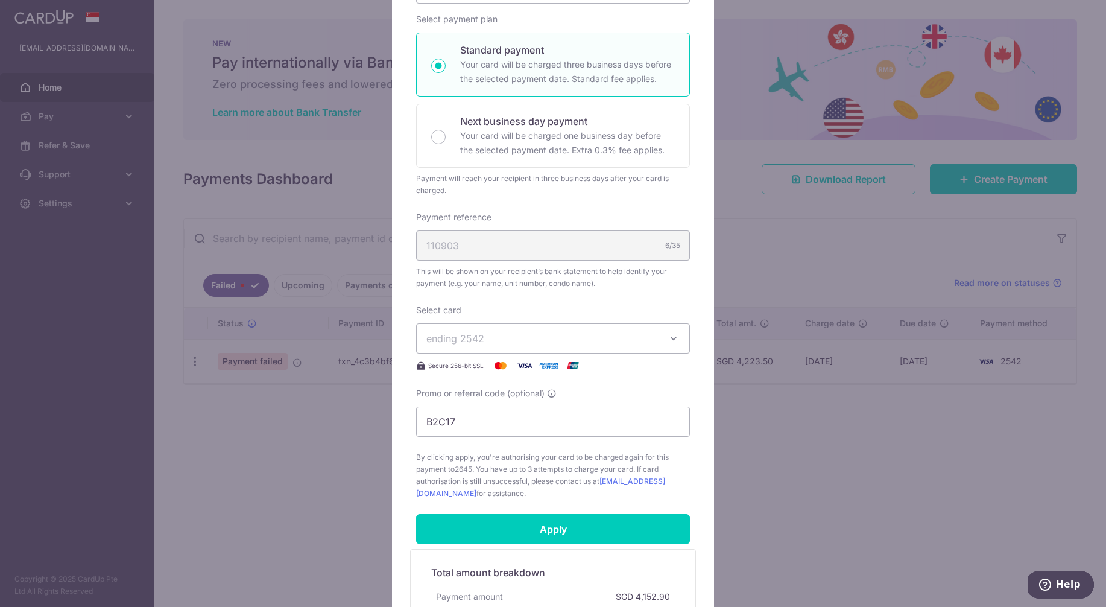
click at [674, 341] on icon "button" at bounding box center [674, 338] width 12 height 12
click at [493, 449] on span "**** 7012" at bounding box center [477, 453] width 44 height 14
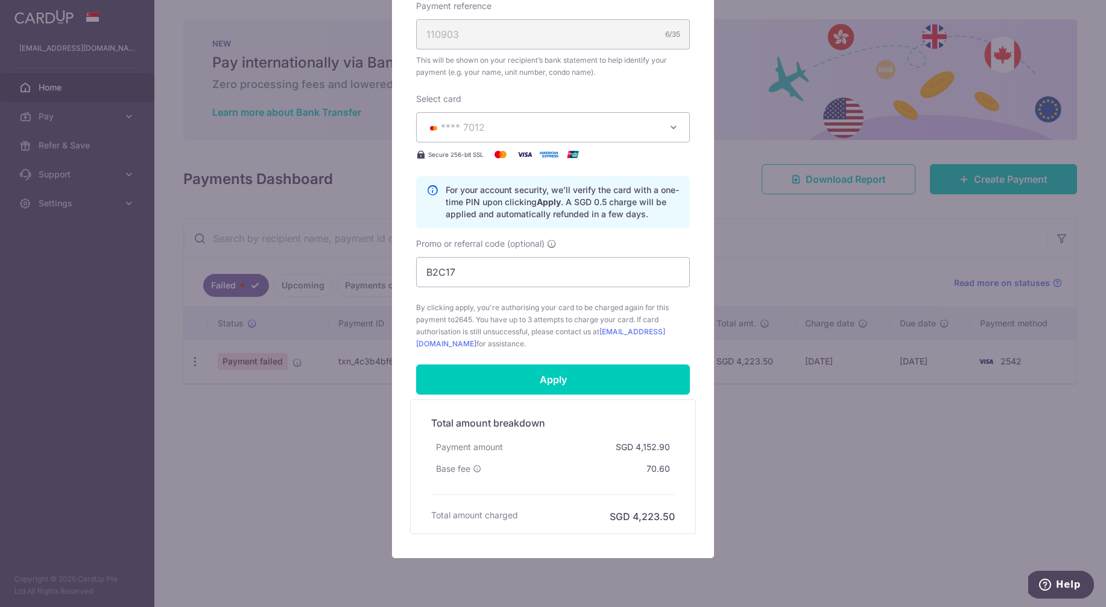
scroll to position [431, 0]
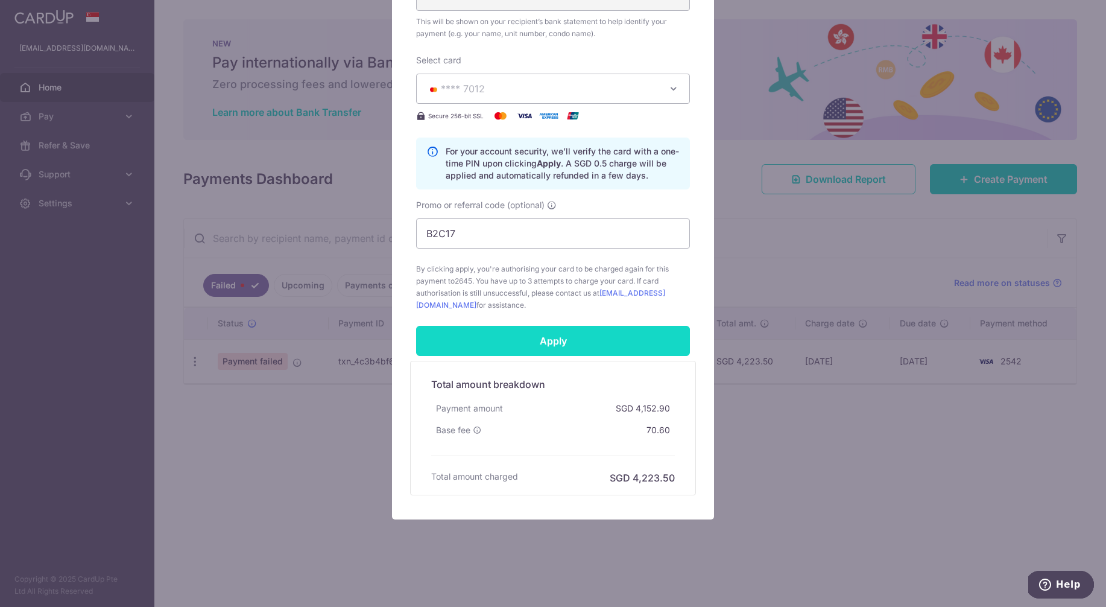
click at [563, 341] on input "Apply" at bounding box center [553, 341] width 274 height 30
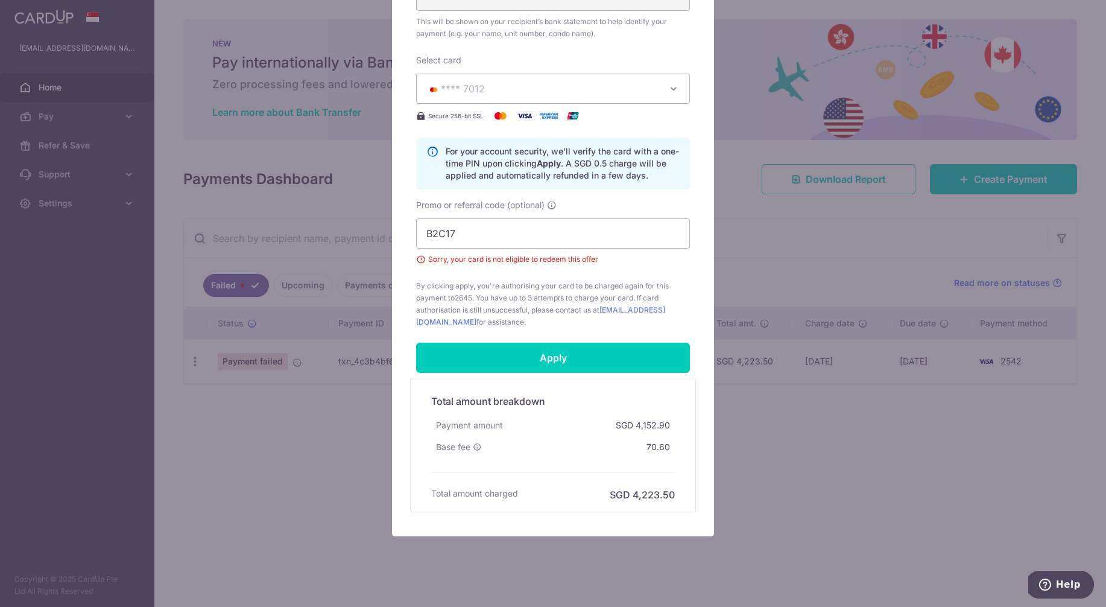
click at [811, 473] on div "Edit payment By clicking apply, you will make changes to all payments to 2645 s…" at bounding box center [553, 303] width 1106 height 607
